Goal: Information Seeking & Learning: Get advice/opinions

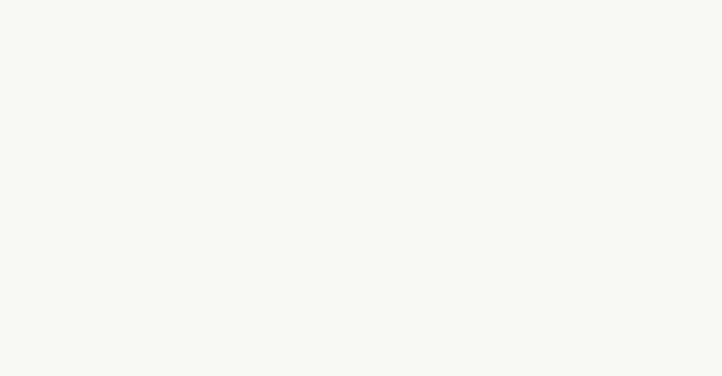
select select "FR"
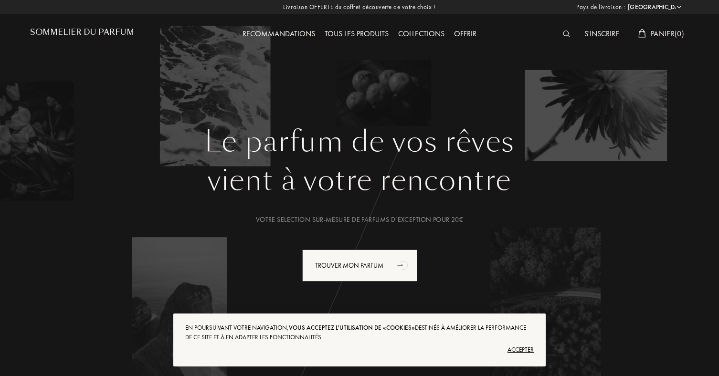
click at [527, 350] on div "Accepter" at bounding box center [359, 349] width 348 height 15
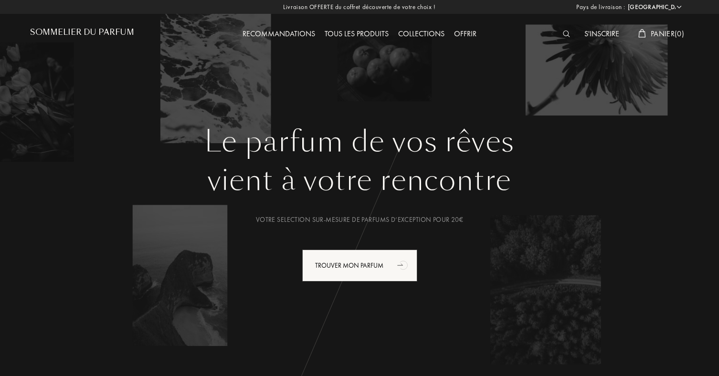
click at [559, 32] on div at bounding box center [568, 34] width 21 height 12
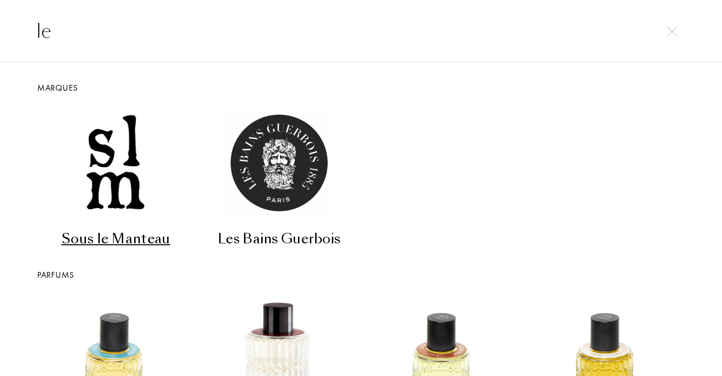
type input "l"
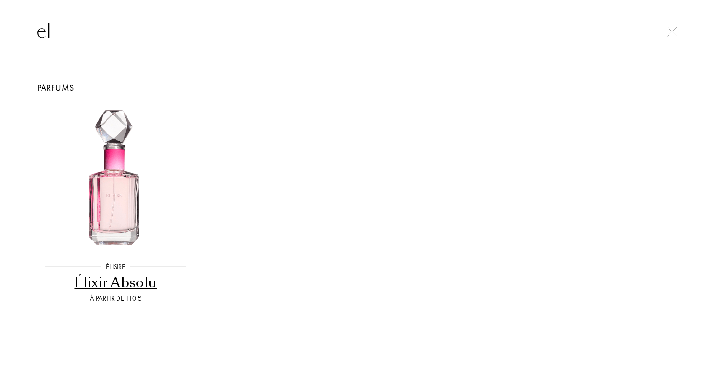
type input "e"
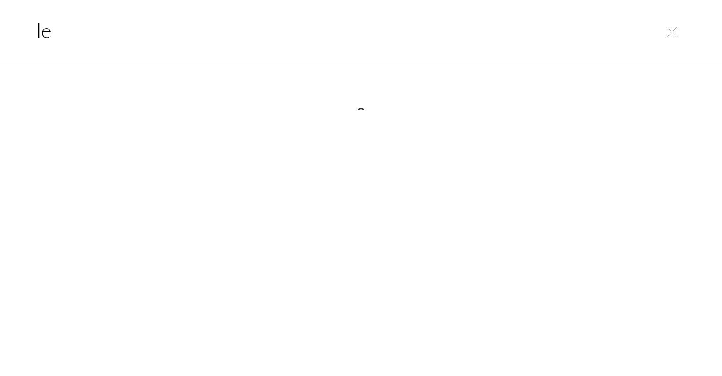
type input "l"
type input "j"
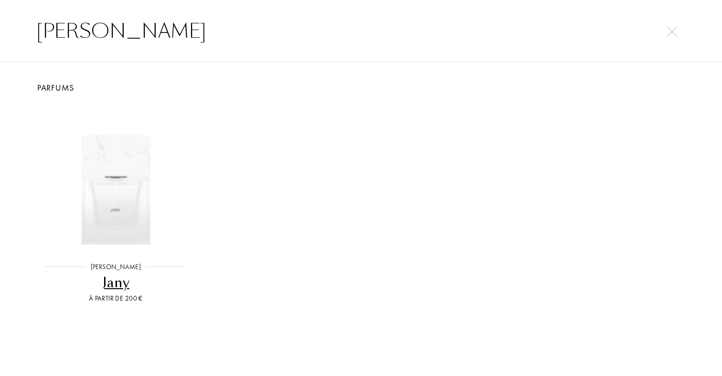
type input "jean paul"
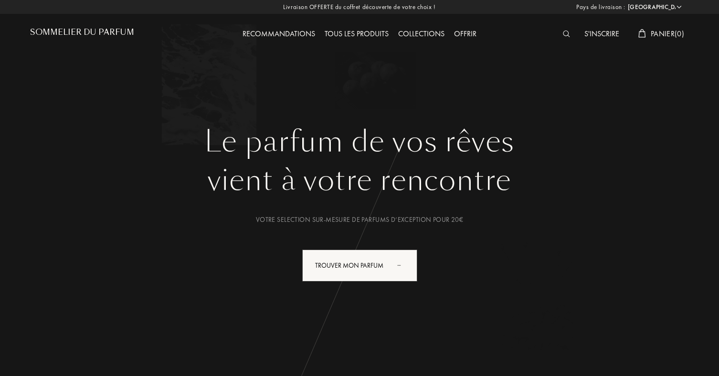
select select "FR"
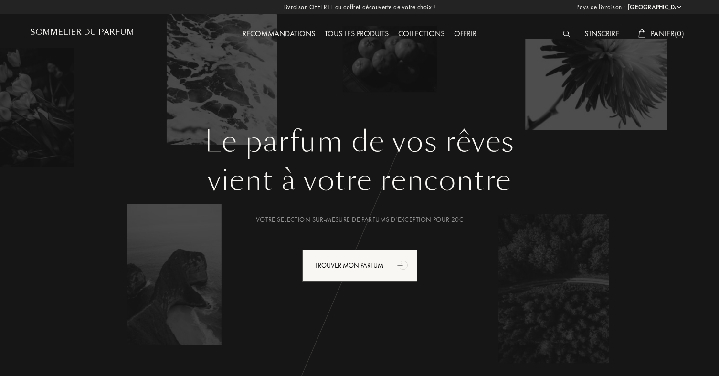
click at [563, 34] on img at bounding box center [566, 34] width 7 height 7
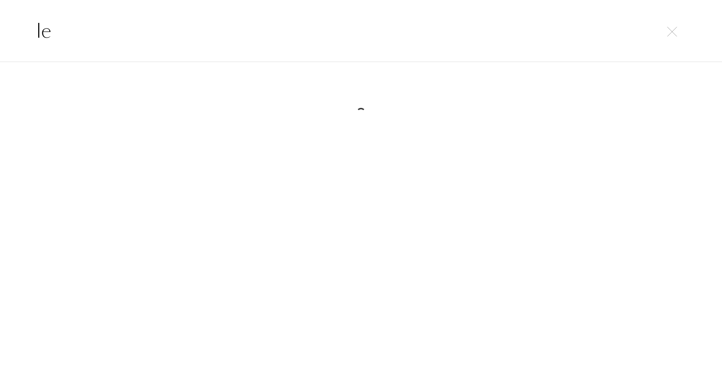
type input "l"
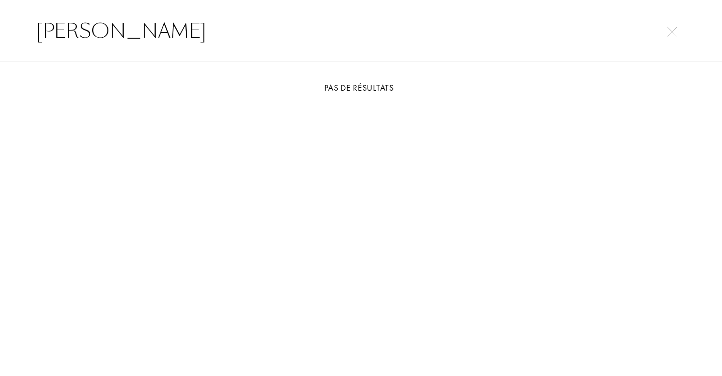
type input "tom for"
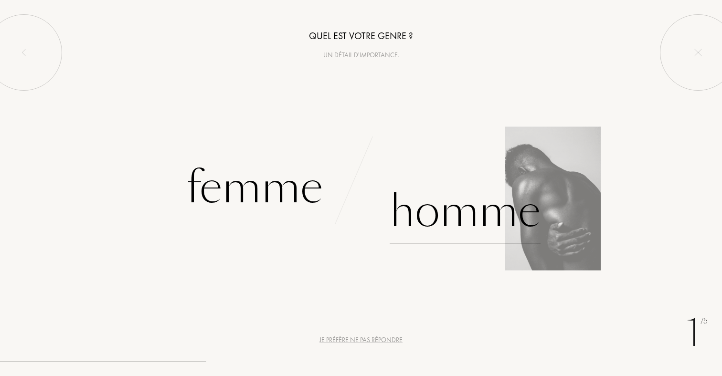
click at [418, 215] on div "Homme" at bounding box center [464, 211] width 151 height 64
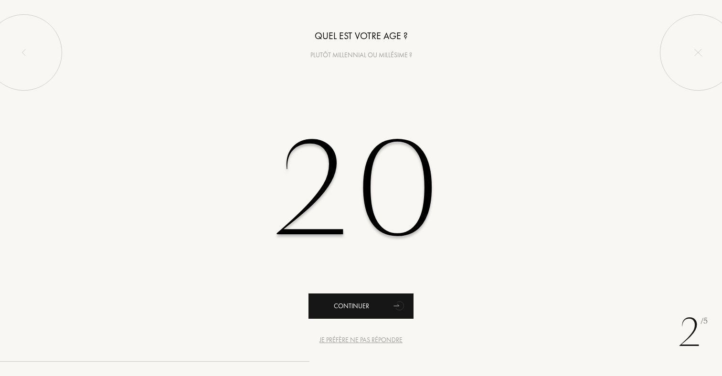
type input "20"
click at [380, 308] on div "Continuer" at bounding box center [360, 306] width 105 height 25
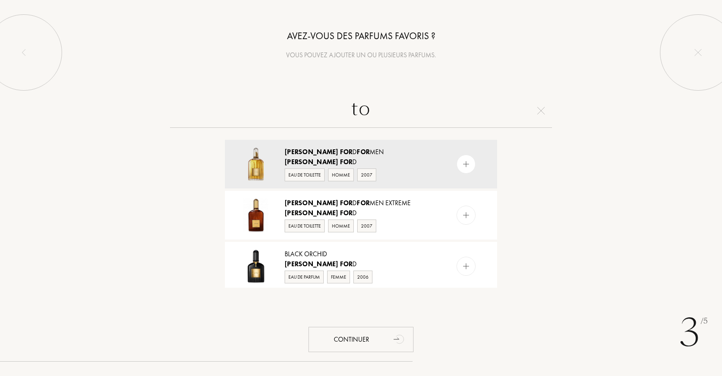
type input "t"
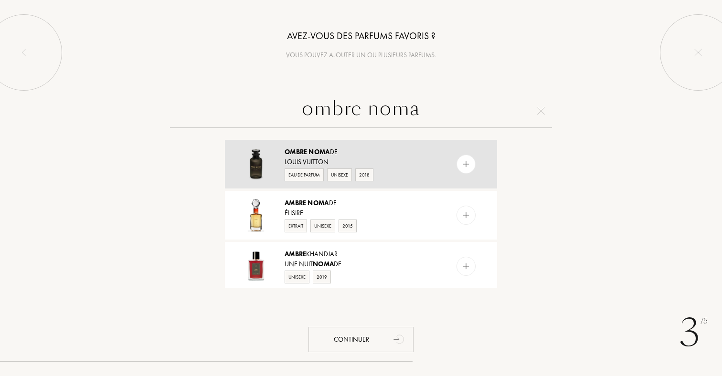
type input "ombre noma"
click at [296, 158] on div "Louis Vuitton" at bounding box center [360, 162] width 152 height 10
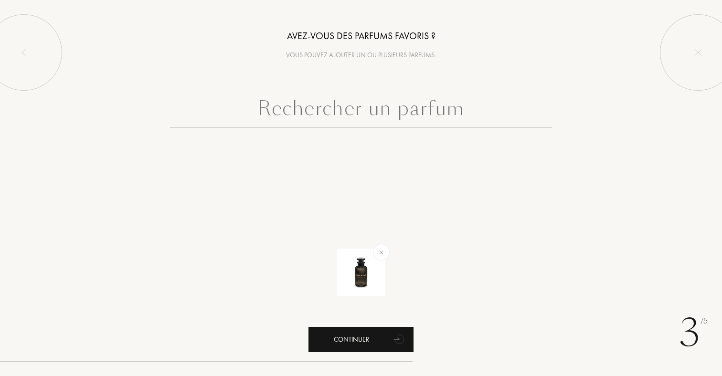
click at [338, 335] on div "Continuer" at bounding box center [360, 339] width 105 height 25
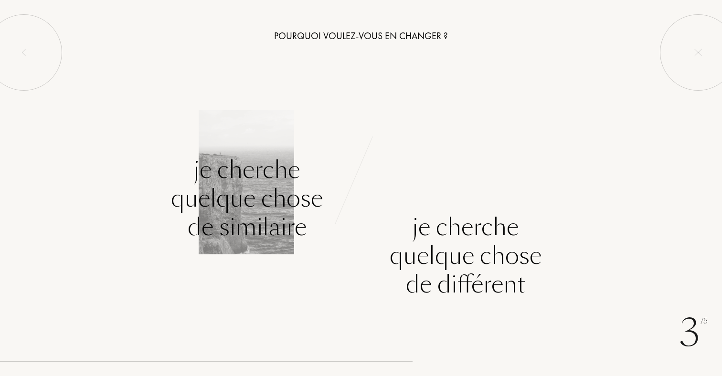
click at [295, 218] on div "Je cherche quelque chose de similaire" at bounding box center [247, 199] width 152 height 86
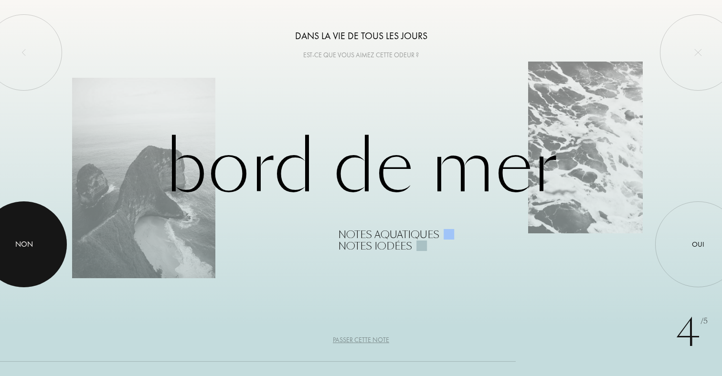
click at [15, 246] on div "Non" at bounding box center [24, 244] width 18 height 11
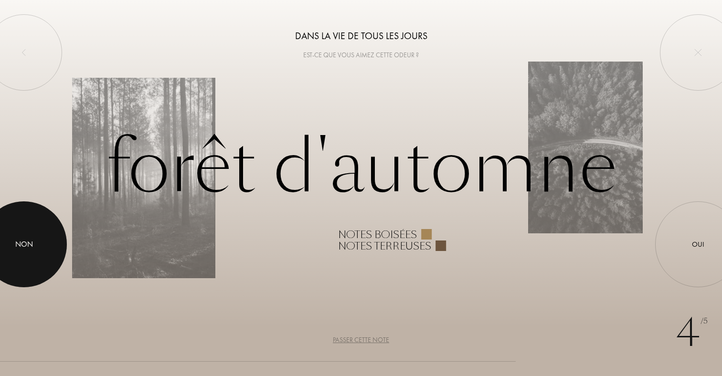
click at [22, 249] on div "Non" at bounding box center [24, 244] width 18 height 11
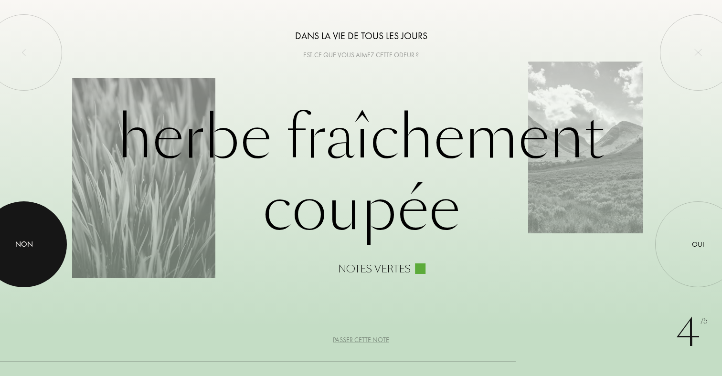
click at [35, 245] on div at bounding box center [24, 244] width 86 height 86
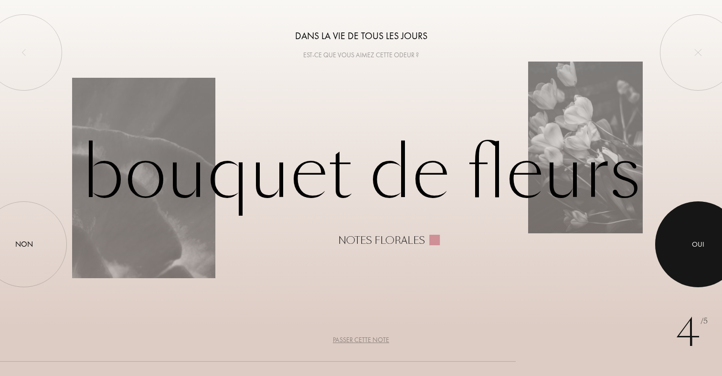
click at [694, 239] on div at bounding box center [698, 244] width 86 height 86
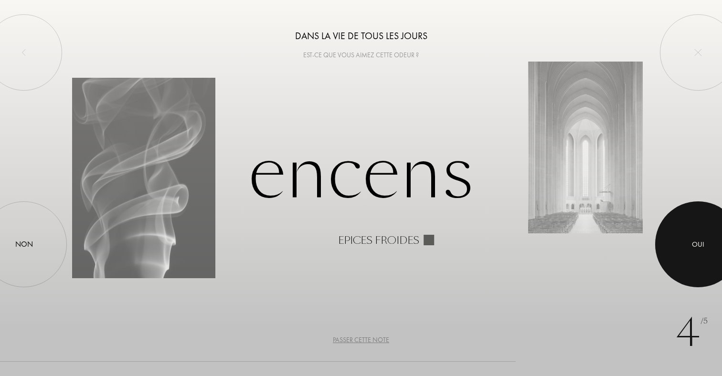
click at [678, 238] on div at bounding box center [698, 244] width 86 height 86
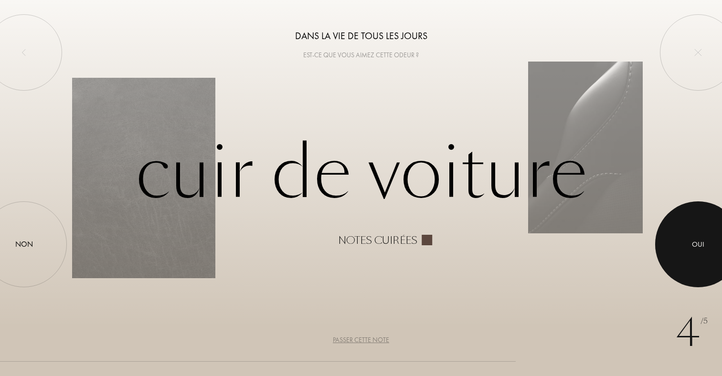
click at [705, 245] on div at bounding box center [698, 244] width 86 height 86
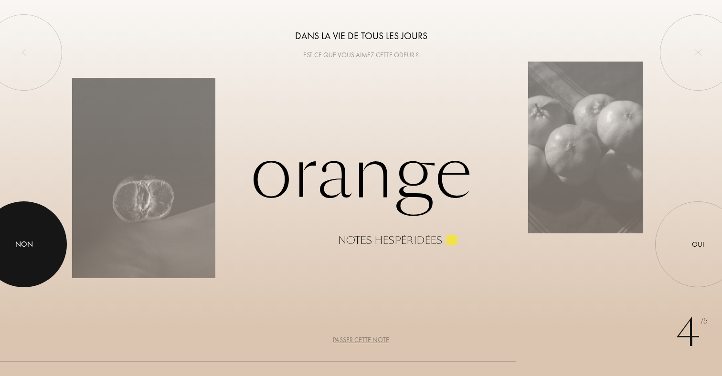
click at [25, 244] on div "Non" at bounding box center [24, 244] width 18 height 11
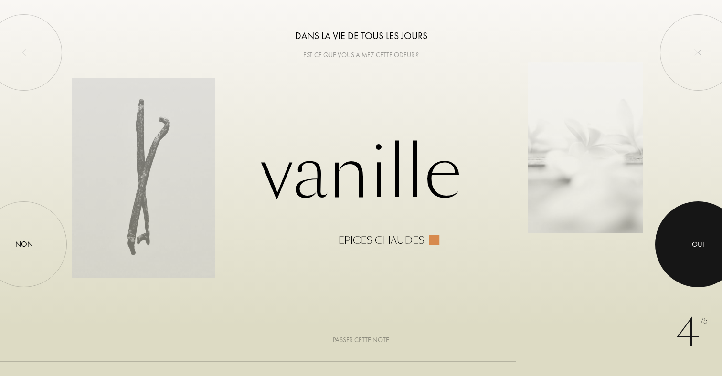
click at [684, 238] on div at bounding box center [698, 244] width 86 height 86
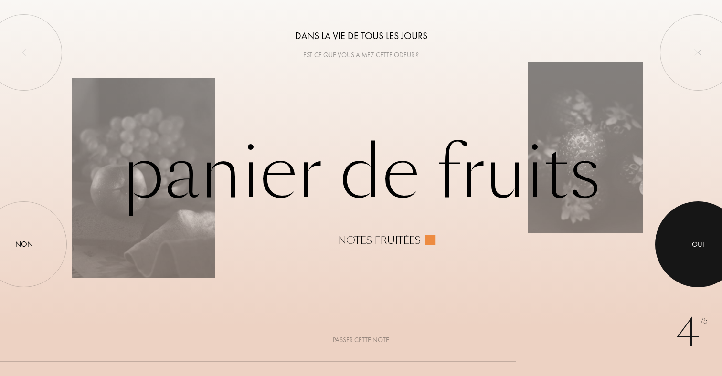
click at [682, 246] on div at bounding box center [698, 244] width 86 height 86
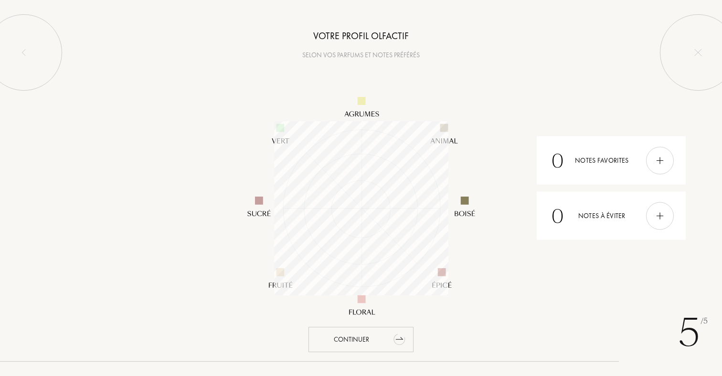
click at [351, 345] on div "Continuer" at bounding box center [360, 339] width 105 height 25
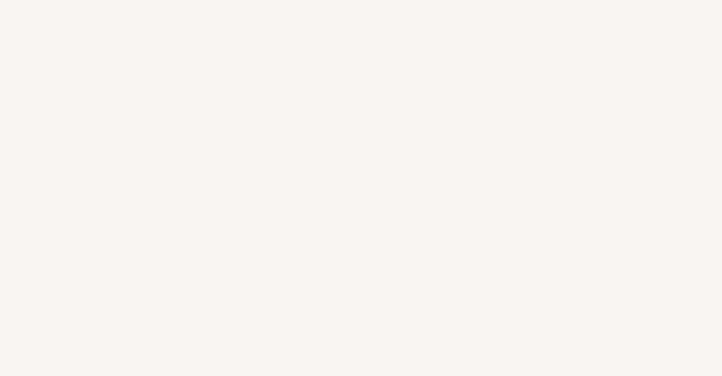
select select "FR"
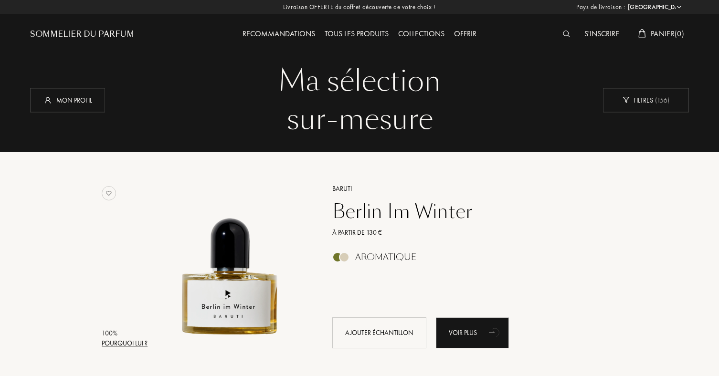
click at [417, 163] on div "100 % Pourquoi lui ? Baruti Berlin Im Winter À partir de 130 € Aromatique Ajout…" at bounding box center [359, 267] width 659 height 228
click at [331, 32] on div "Tous les produits" at bounding box center [356, 34] width 74 height 12
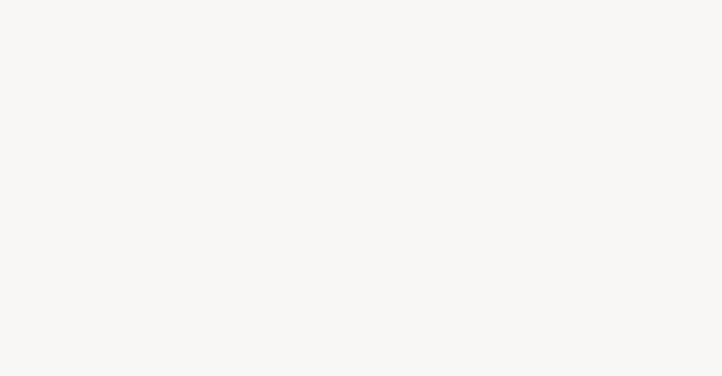
select select "FR"
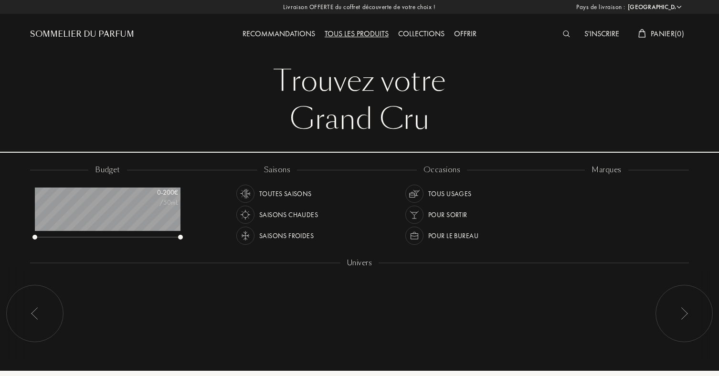
scroll to position [48, 146]
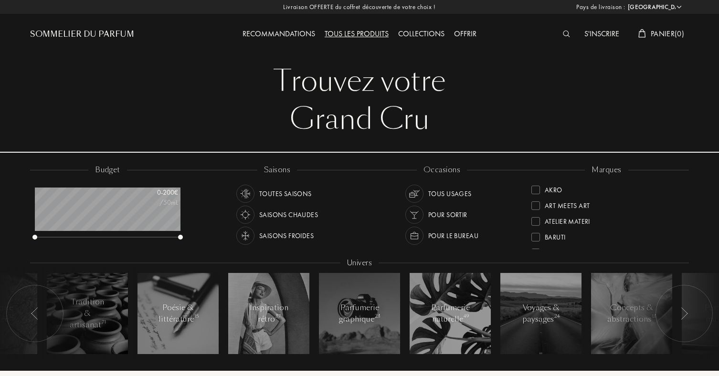
click at [564, 40] on div at bounding box center [568, 34] width 21 height 12
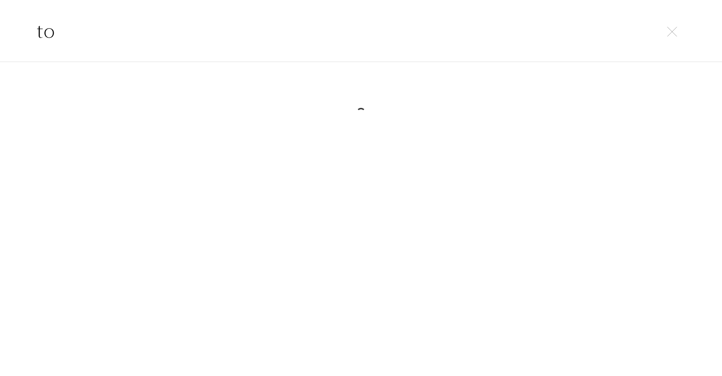
type input "t"
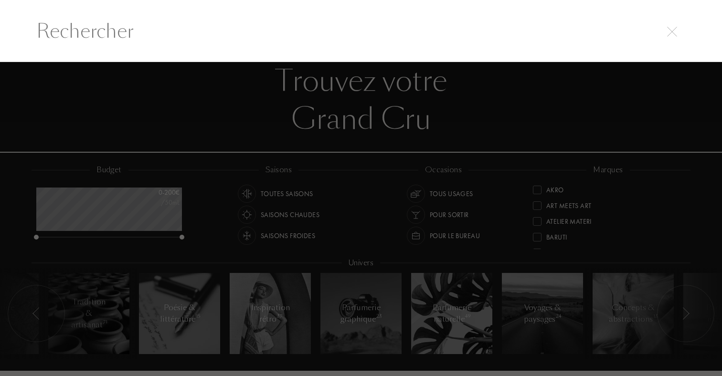
click at [683, 32] on input "text" at bounding box center [360, 31] width 687 height 29
click at [663, 30] on input "text" at bounding box center [360, 31] width 687 height 29
click at [672, 34] on img at bounding box center [672, 32] width 10 height 10
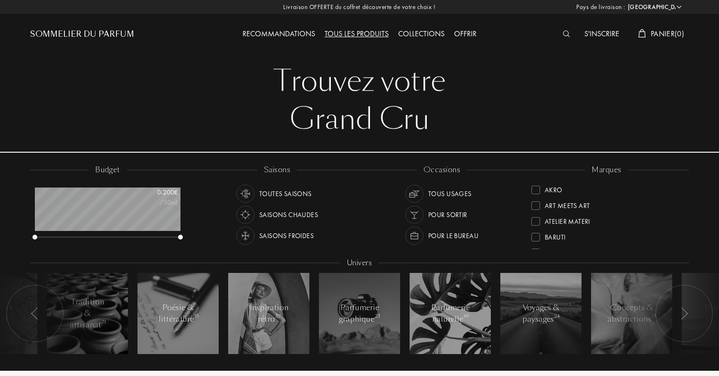
click at [564, 37] on img at bounding box center [566, 34] width 7 height 7
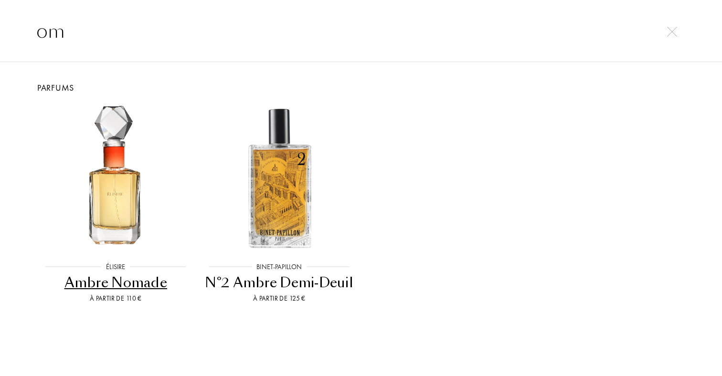
type input "o"
